Goal: Communication & Community: Connect with others

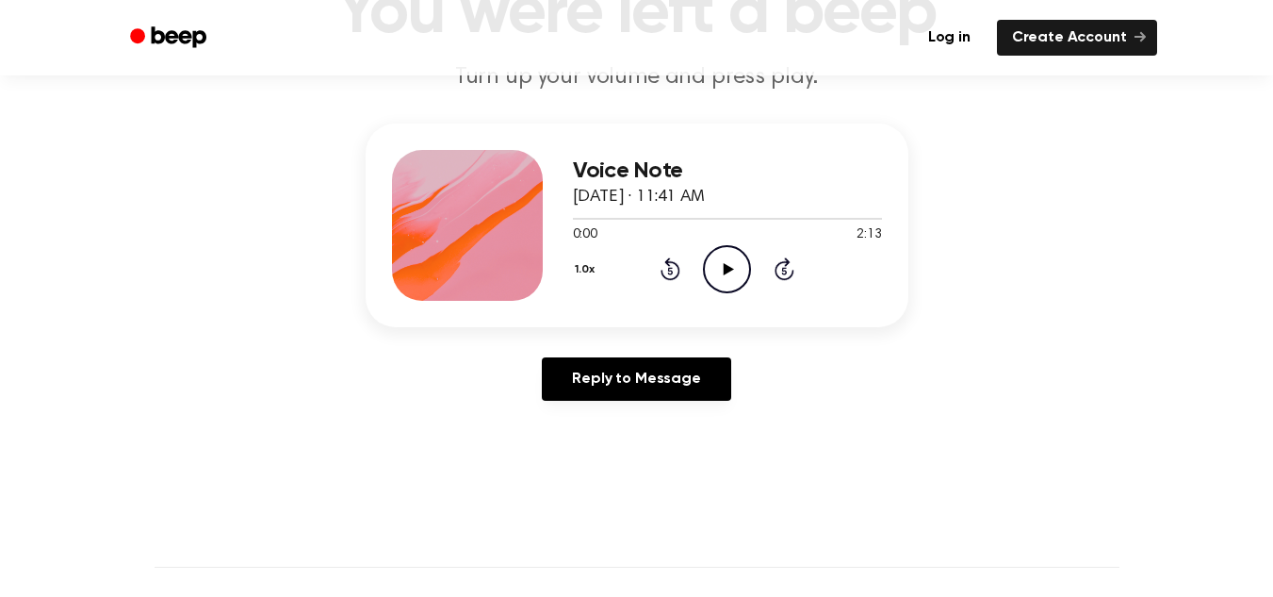
scroll to position [173, 0]
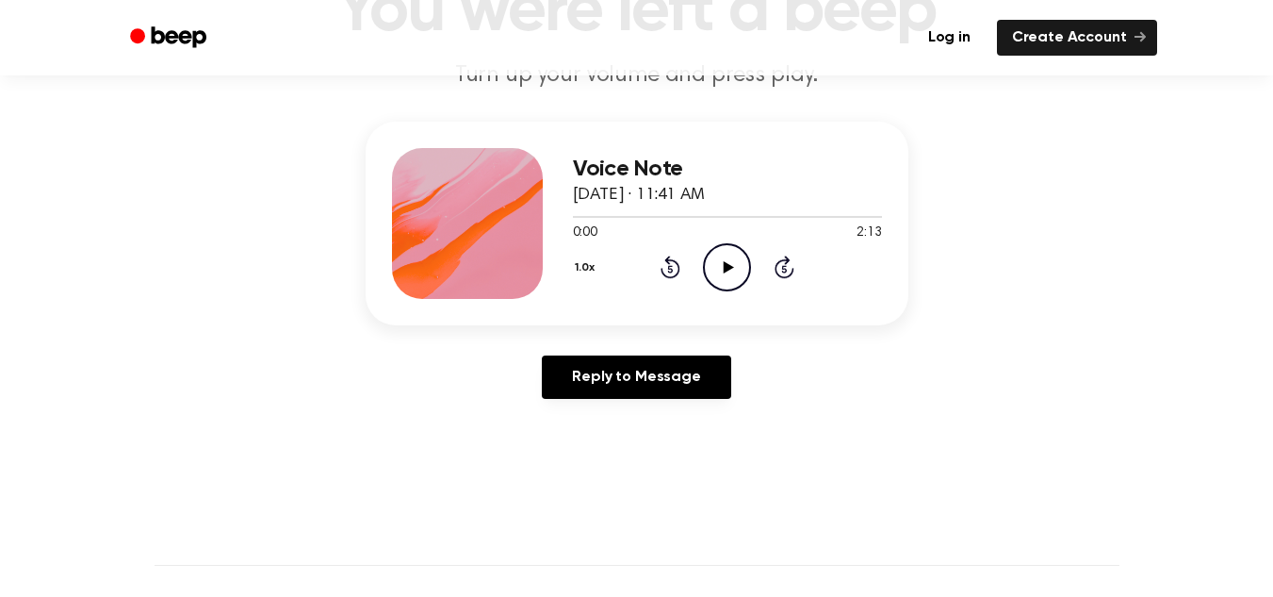
click at [739, 276] on icon "Play Audio" at bounding box center [727, 267] width 48 height 48
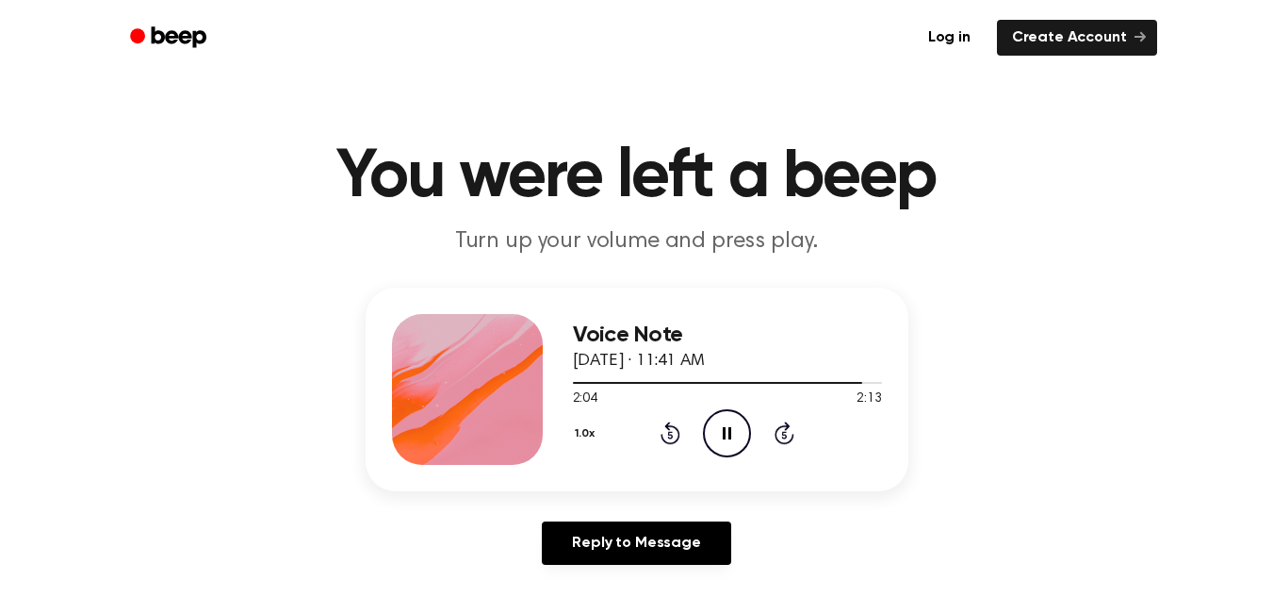
scroll to position [0, 0]
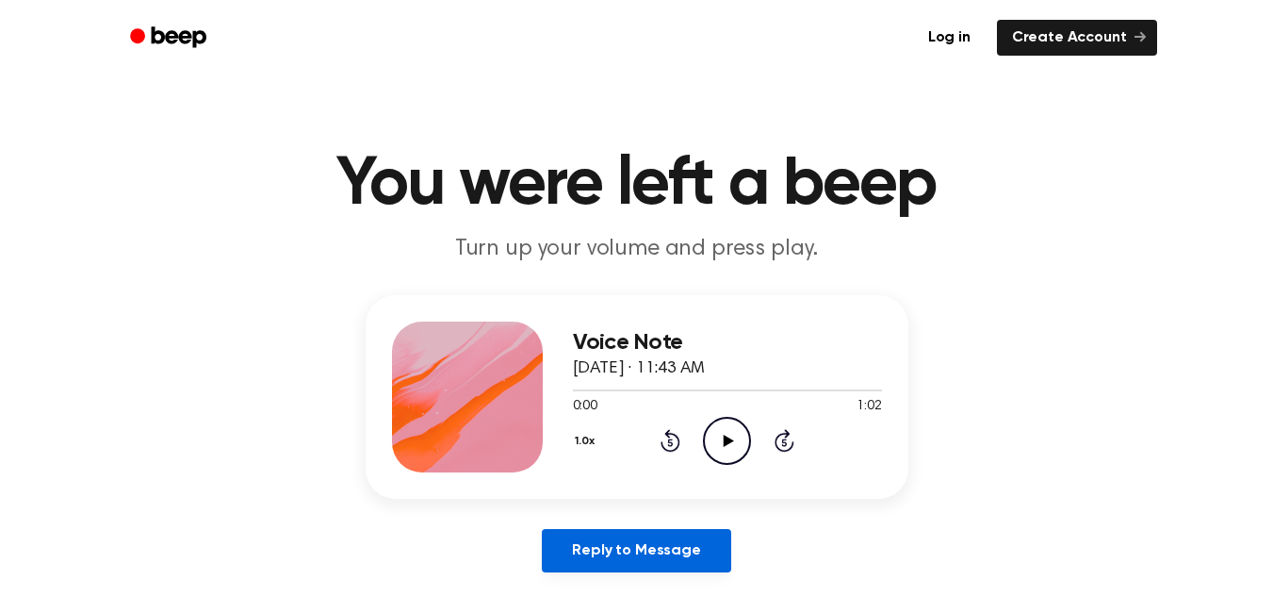
click at [610, 546] on link "Reply to Message" at bounding box center [636, 550] width 188 height 43
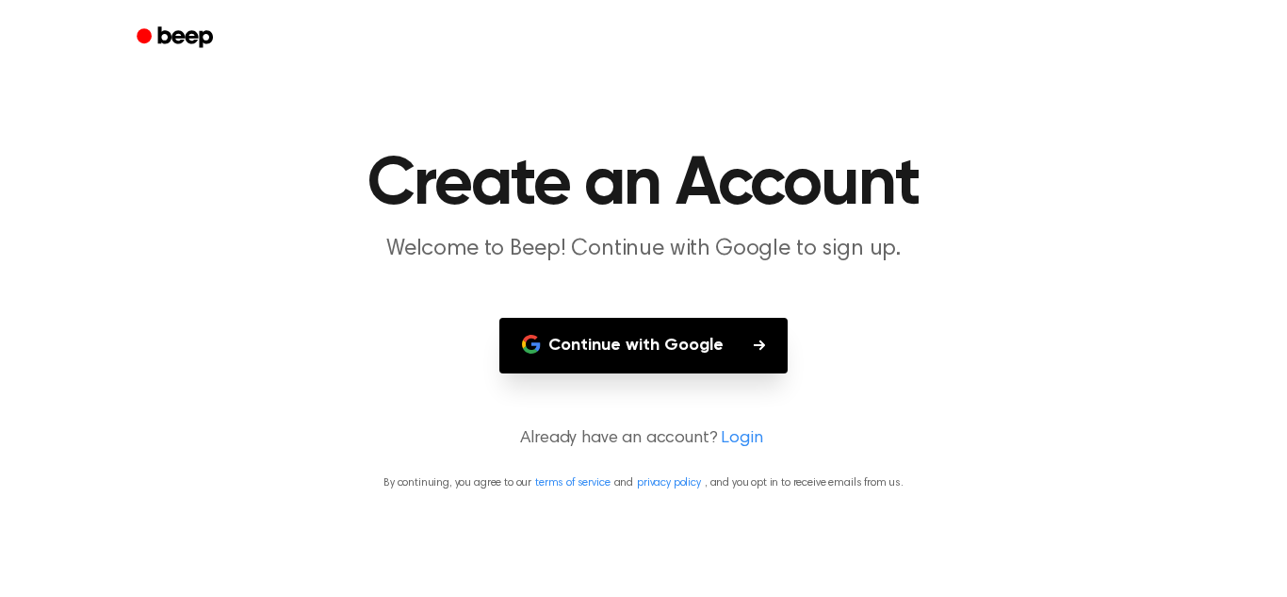
click at [594, 345] on button "Continue with Google" at bounding box center [643, 346] width 288 height 56
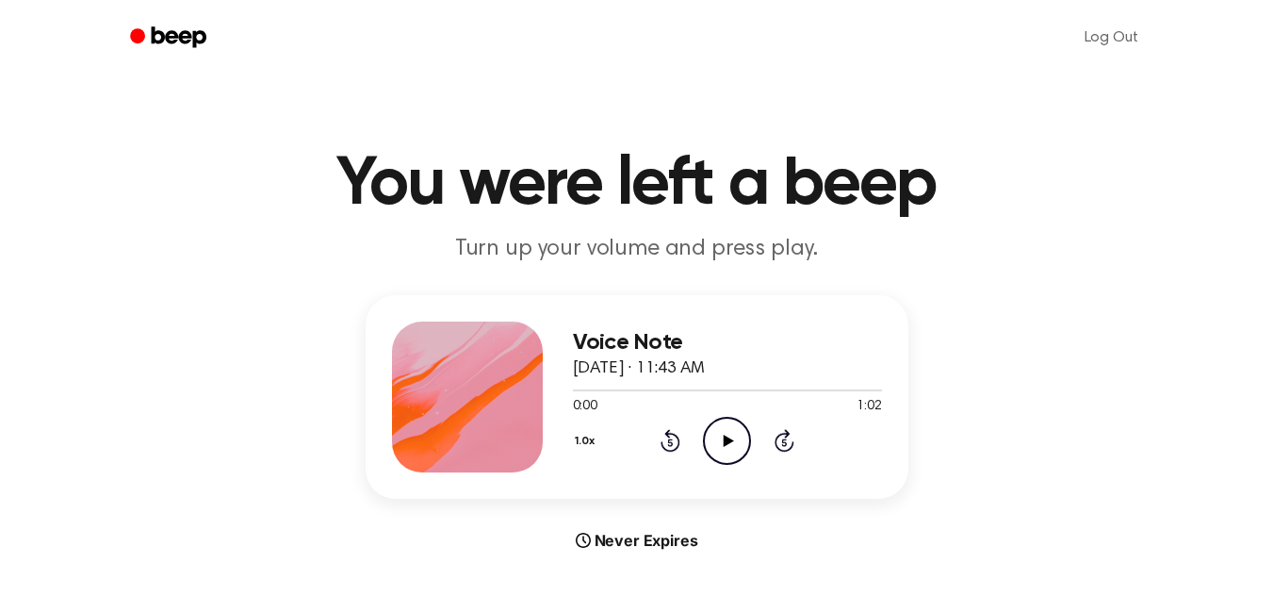
click at [723, 429] on icon "Play Audio" at bounding box center [727, 441] width 48 height 48
click at [716, 449] on icon "Play Audio" at bounding box center [727, 441] width 48 height 48
click at [729, 436] on icon "Play Audio" at bounding box center [727, 441] width 48 height 48
